Goal: Navigation & Orientation: Find specific page/section

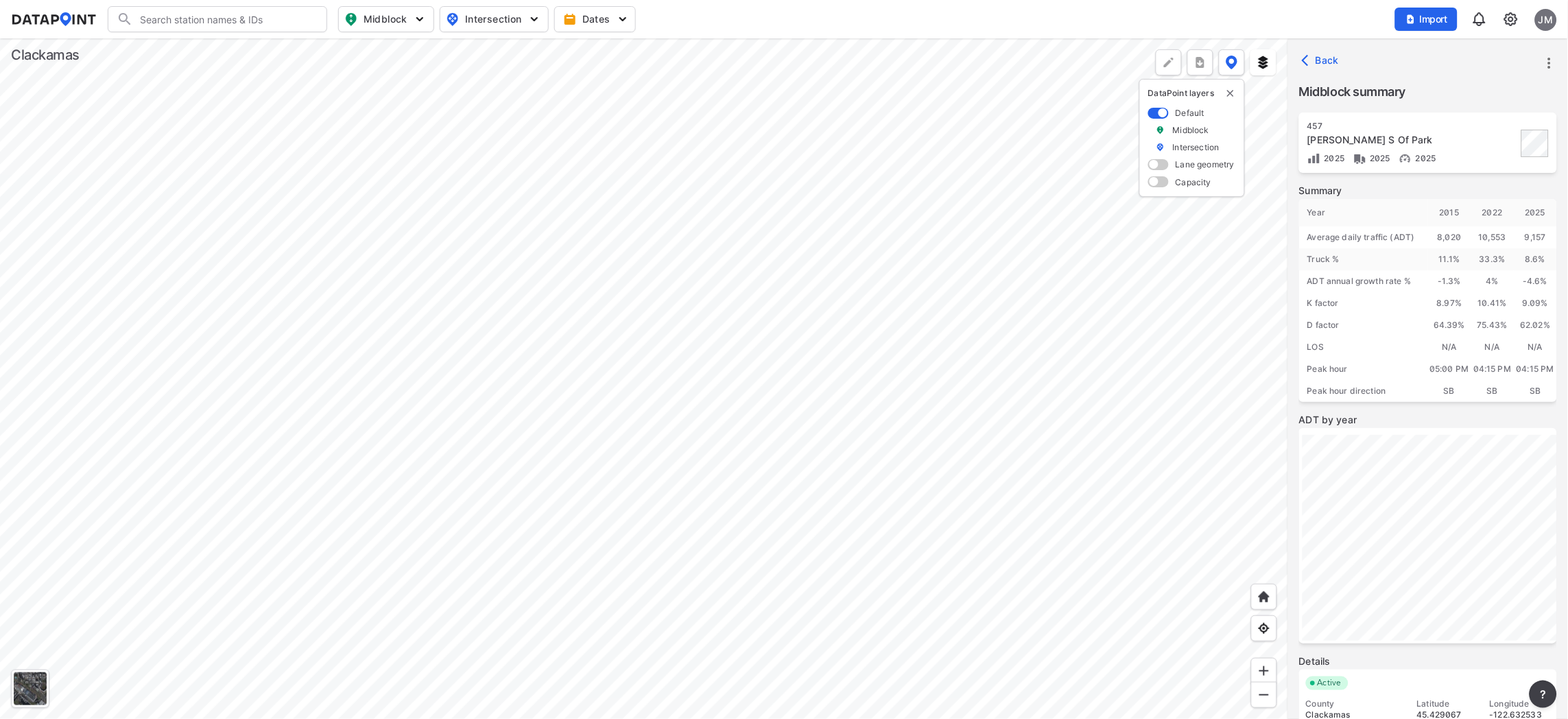
scroll to position [103, 0]
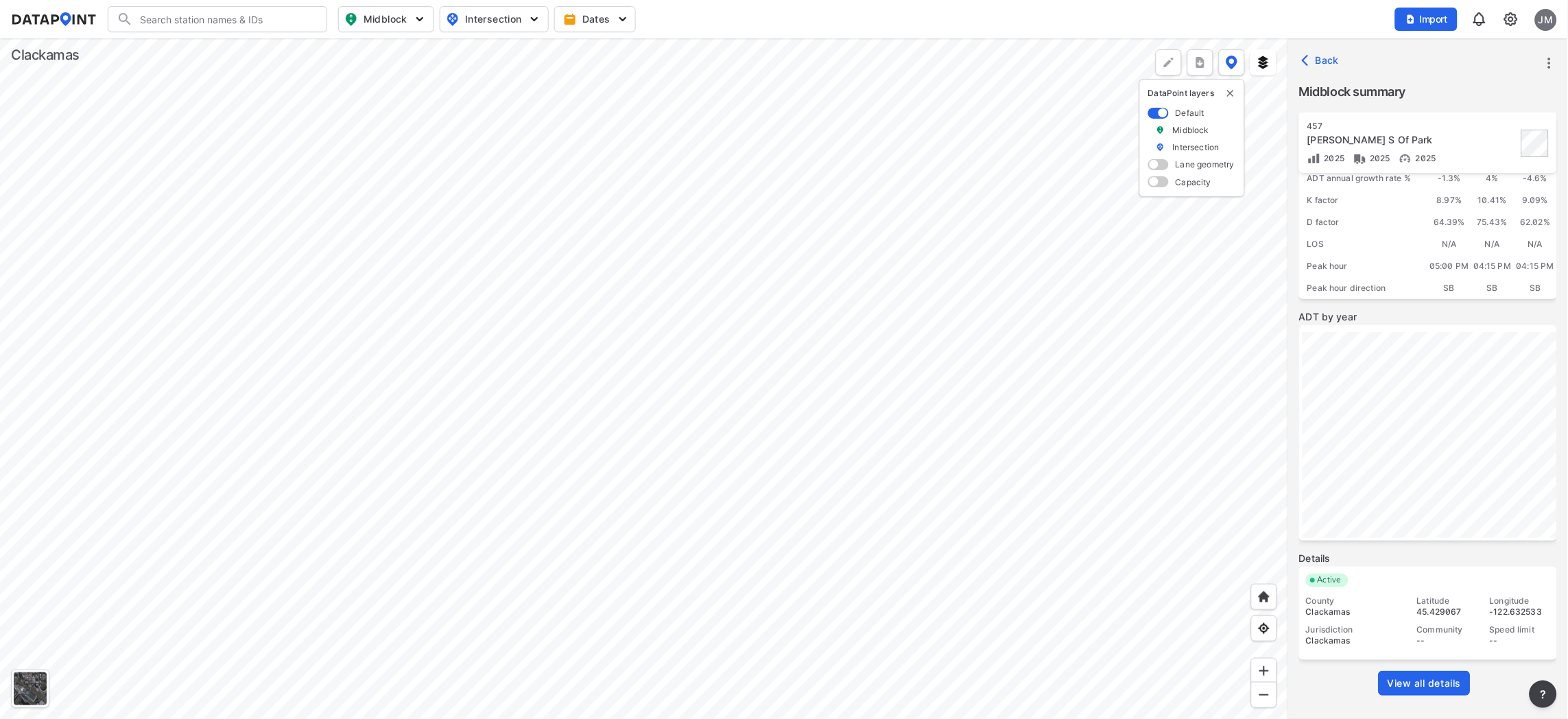
click at [573, 431] on div at bounding box center [644, 378] width 1288 height 680
click at [582, 411] on div at bounding box center [644, 378] width 1288 height 680
click at [651, 56] on div at bounding box center [644, 378] width 1288 height 680
click at [517, 151] on div at bounding box center [644, 378] width 1288 height 680
click at [546, 277] on div at bounding box center [644, 378] width 1288 height 680
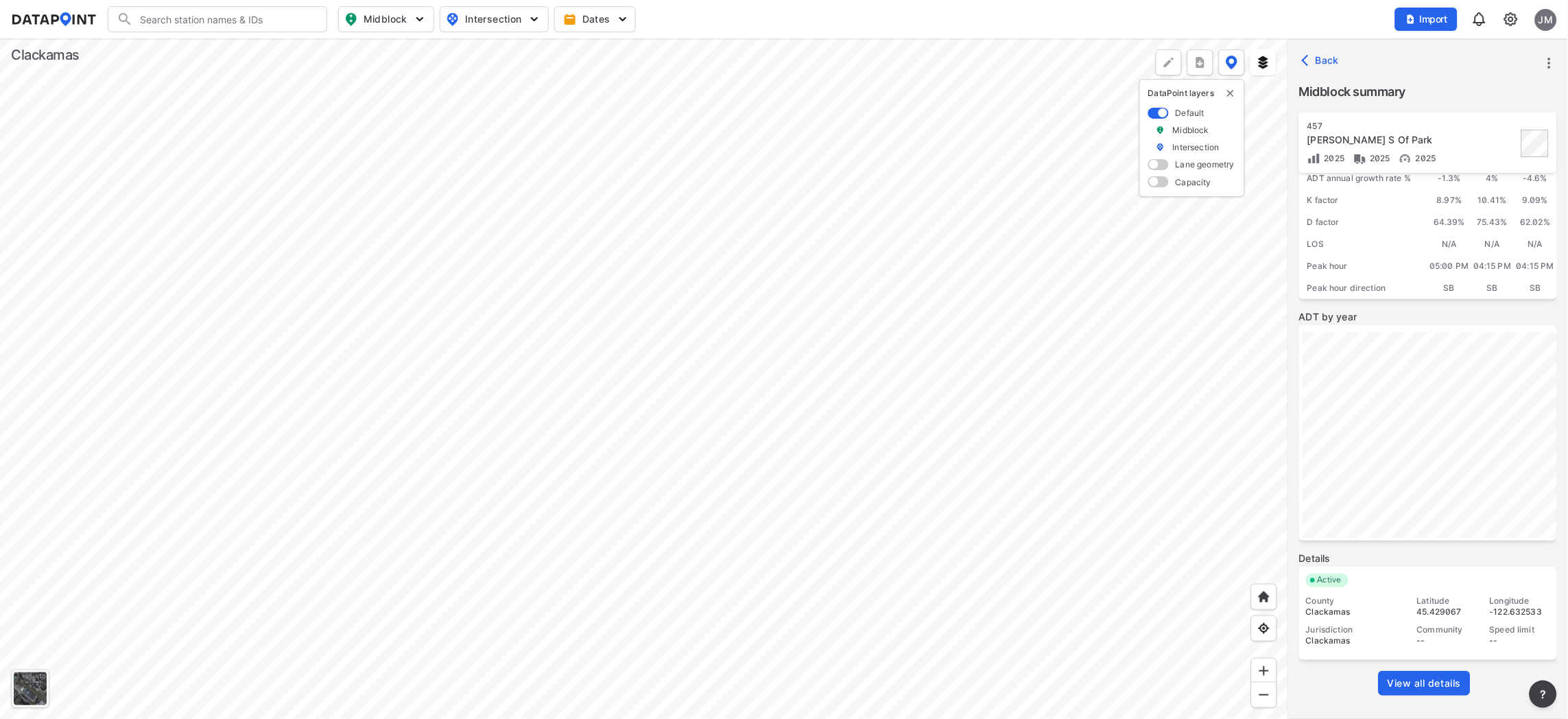
click at [468, 353] on div at bounding box center [644, 378] width 1288 height 680
click at [545, 197] on div at bounding box center [644, 378] width 1288 height 680
click at [234, 496] on div at bounding box center [644, 378] width 1288 height 680
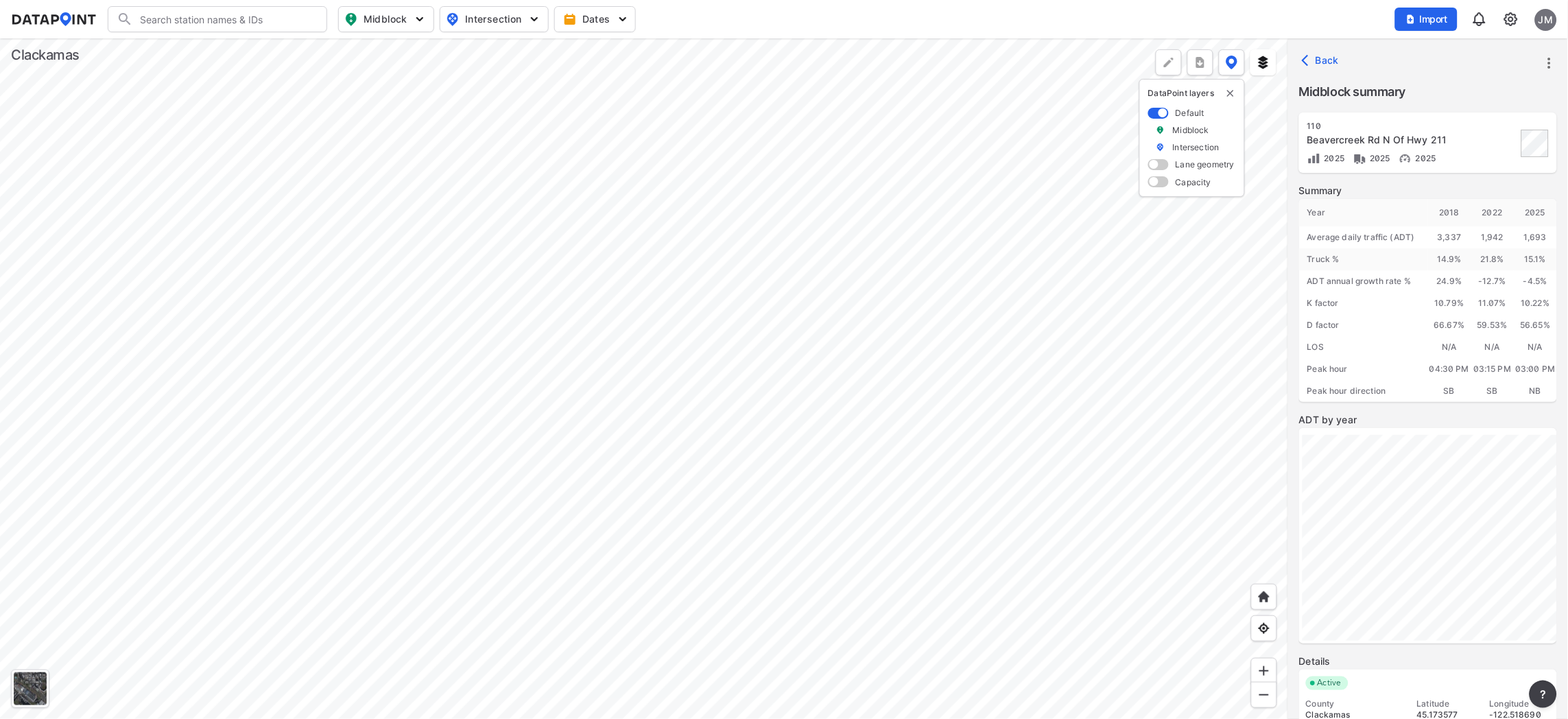
click at [699, 549] on div at bounding box center [644, 378] width 1288 height 680
click at [427, 718] on div at bounding box center [644, 378] width 1288 height 680
click at [606, 602] on div at bounding box center [644, 378] width 1288 height 680
click at [659, 552] on div at bounding box center [644, 378] width 1288 height 680
click at [727, 622] on div at bounding box center [644, 378] width 1288 height 680
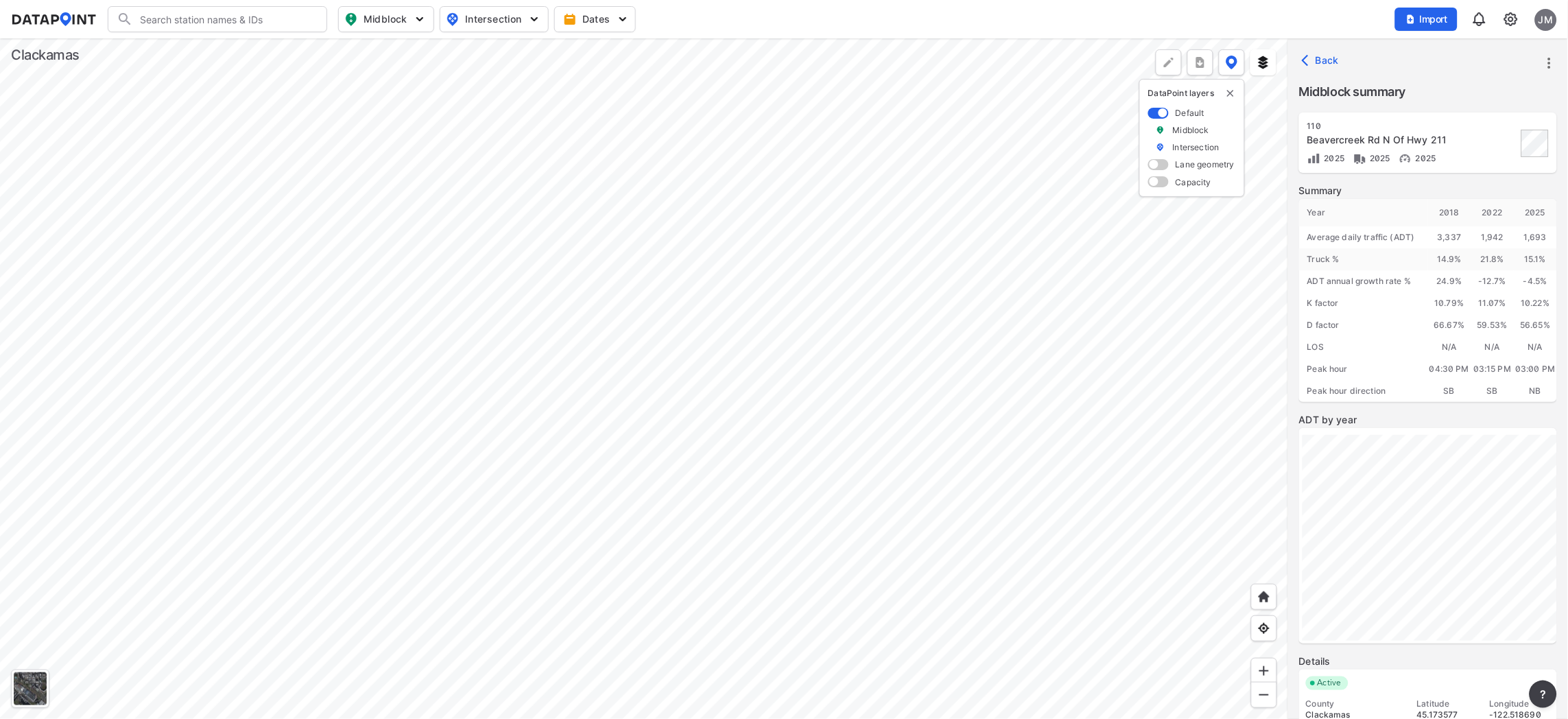
click at [341, 187] on div at bounding box center [644, 378] width 1288 height 680
click at [669, 718] on div at bounding box center [644, 378] width 1288 height 680
click at [294, 585] on div at bounding box center [644, 378] width 1288 height 680
click at [239, 503] on div at bounding box center [644, 378] width 1288 height 680
click at [588, 639] on div at bounding box center [644, 378] width 1288 height 680
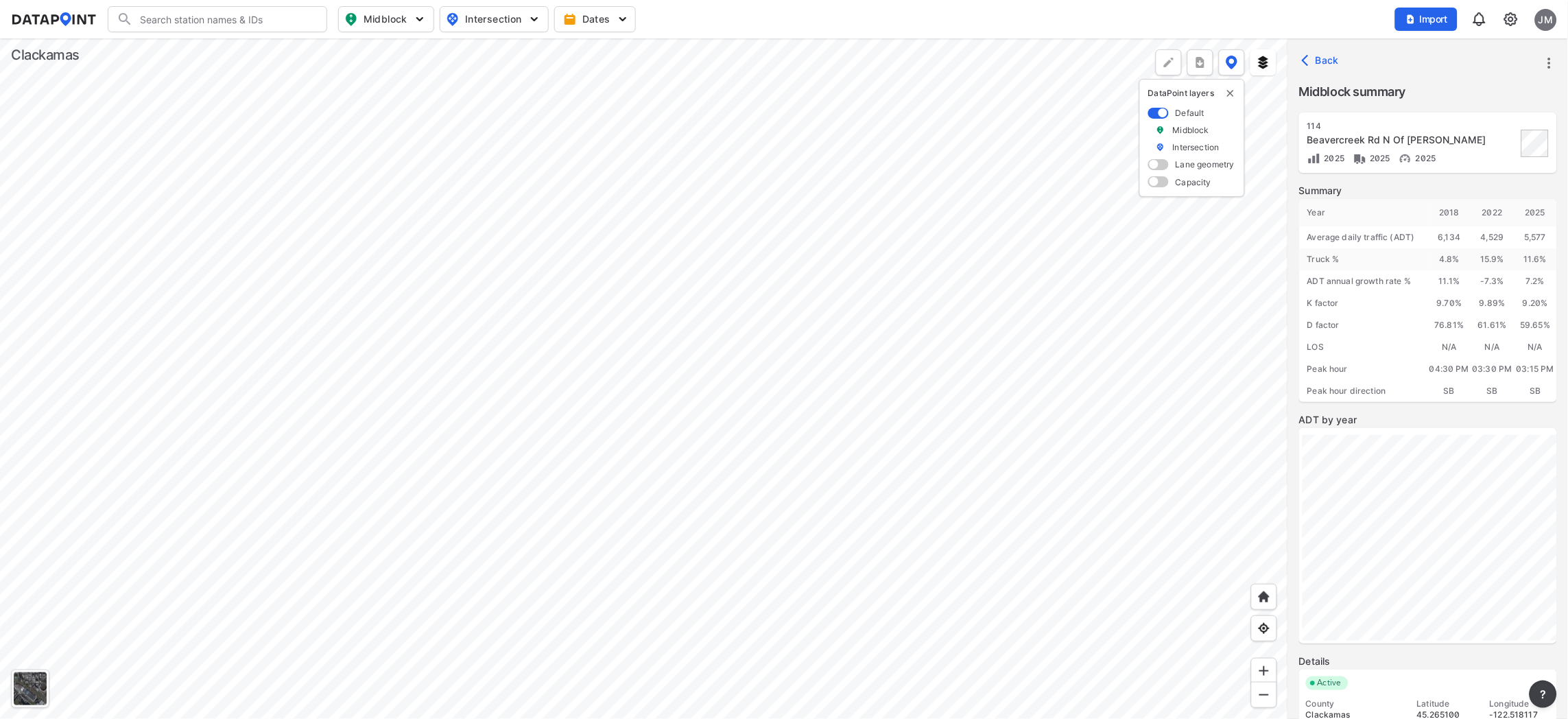
click at [265, 355] on div at bounding box center [644, 378] width 1288 height 680
click at [137, 331] on div at bounding box center [644, 378] width 1288 height 680
click at [481, 152] on div at bounding box center [644, 378] width 1288 height 680
click at [339, 480] on div at bounding box center [644, 378] width 1288 height 680
click at [412, 110] on div at bounding box center [644, 378] width 1288 height 680
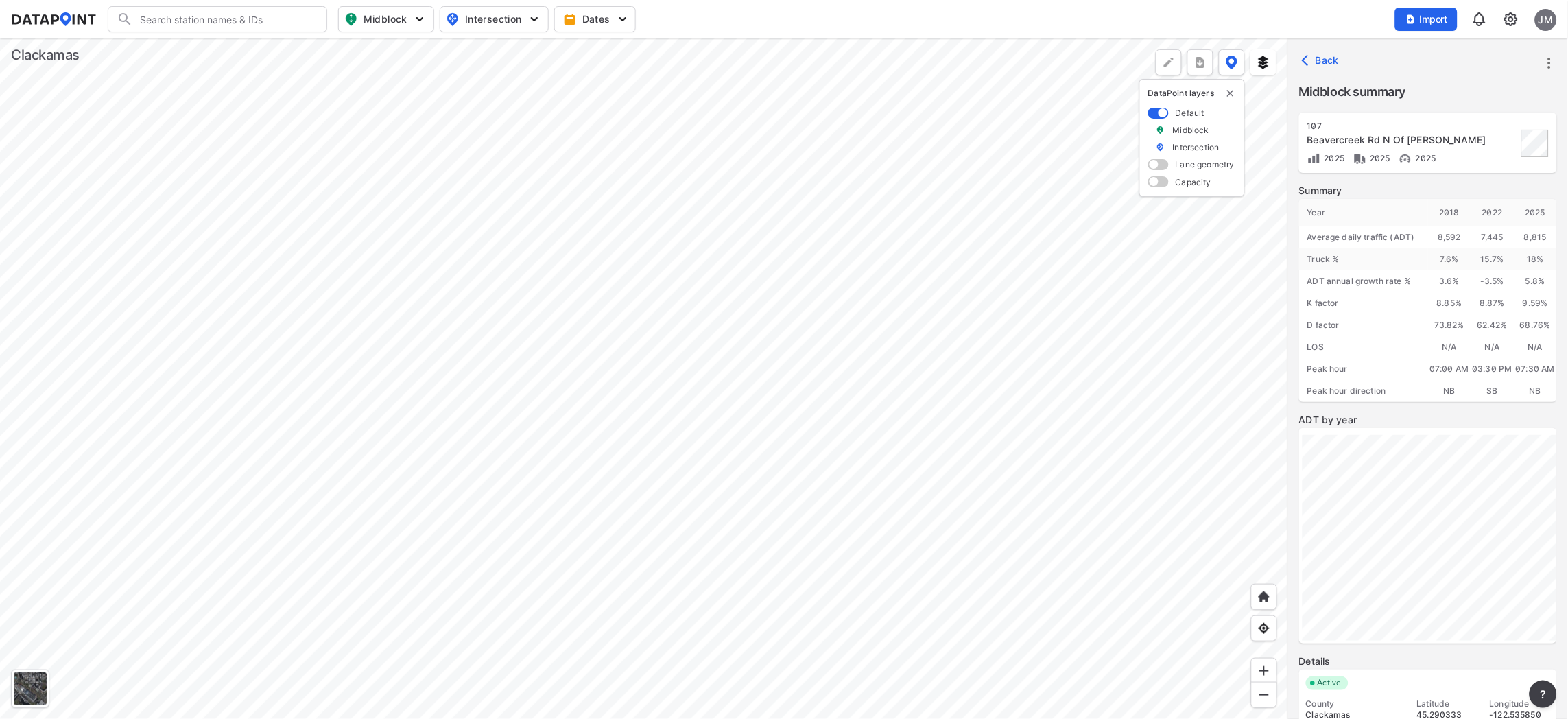
click at [447, 225] on div at bounding box center [644, 378] width 1288 height 680
click at [487, 657] on div at bounding box center [644, 378] width 1288 height 680
click at [76, 294] on div at bounding box center [644, 378] width 1288 height 680
click at [502, 620] on div at bounding box center [644, 378] width 1288 height 680
